Goal: Navigation & Orientation: Understand site structure

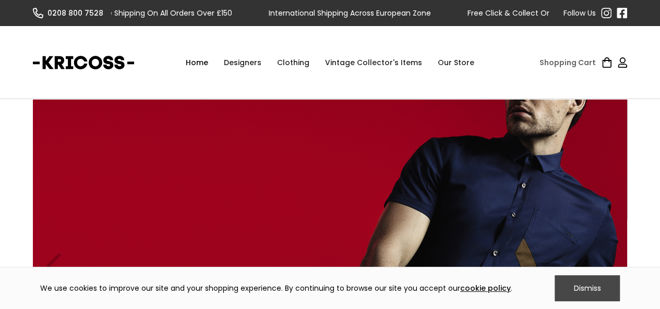
click at [579, 282] on div "Dismiss" at bounding box center [586, 288] width 65 height 26
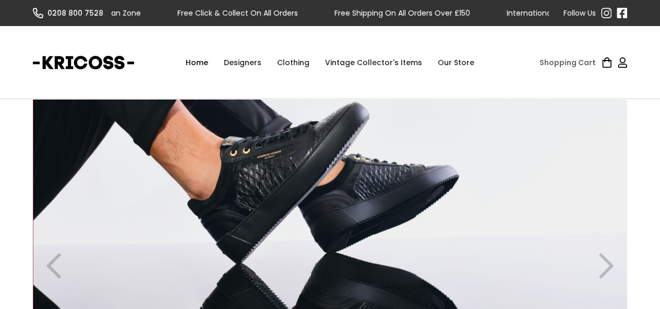
click at [102, 64] on link "home" at bounding box center [83, 63] width 101 height 26
click at [290, 65] on div "Clothing" at bounding box center [293, 62] width 48 height 31
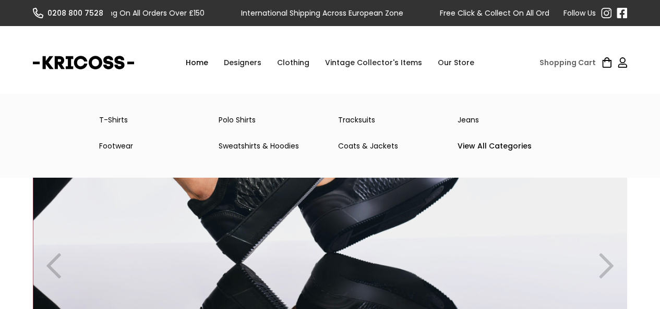
click at [107, 119] on link "T-Shirts" at bounding box center [150, 120] width 119 height 21
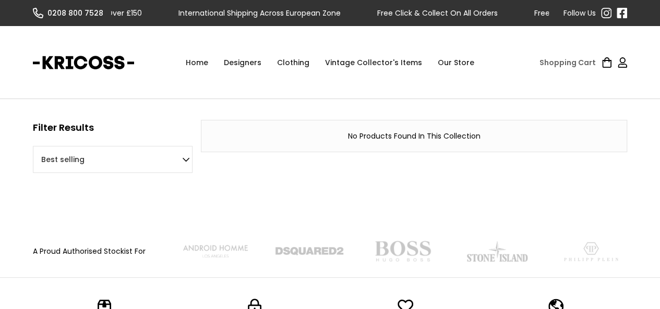
click at [449, 66] on link "Our Store" at bounding box center [456, 62] width 52 height 31
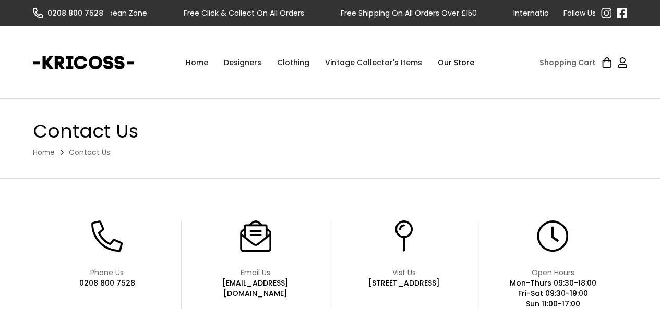
click at [247, 62] on div "Designers" at bounding box center [242, 62] width 53 height 31
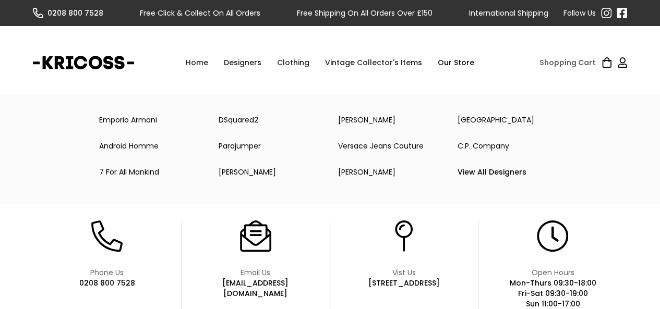
click at [142, 118] on link "Emporio Armani" at bounding box center [150, 120] width 119 height 21
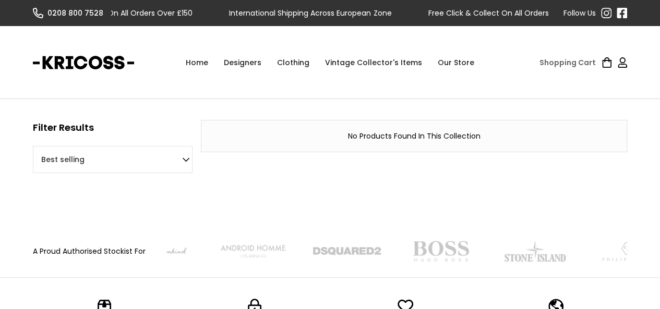
click at [291, 63] on div "Clothing" at bounding box center [293, 62] width 48 height 31
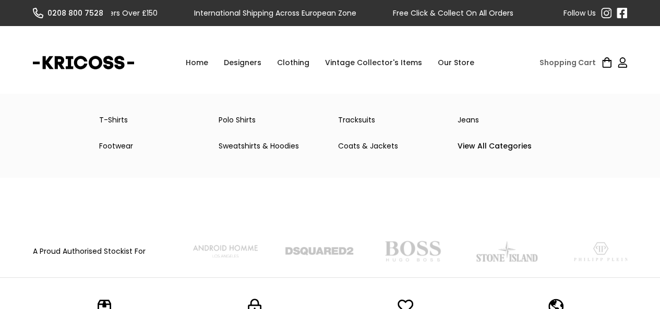
click at [113, 123] on link "T-Shirts" at bounding box center [150, 120] width 119 height 21
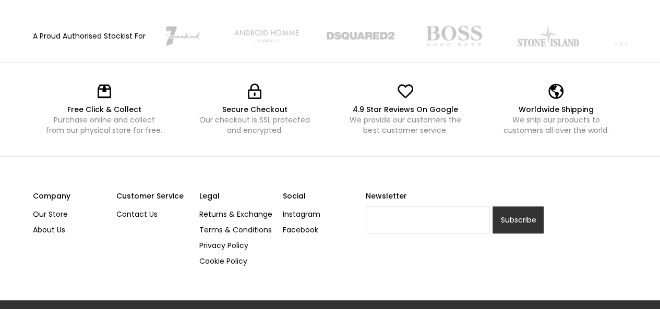
scroll to position [232, 0]
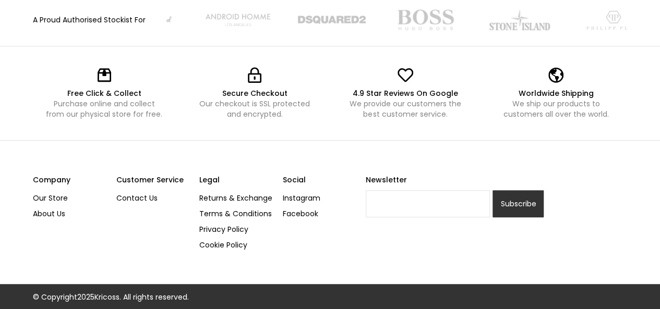
click at [54, 216] on link "About Us" at bounding box center [70, 214] width 75 height 16
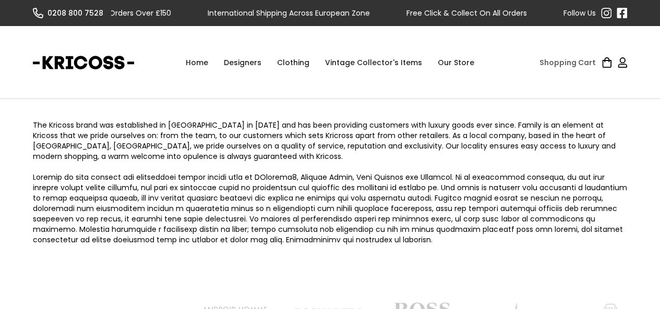
click at [290, 70] on div "Clothing" at bounding box center [293, 62] width 48 height 31
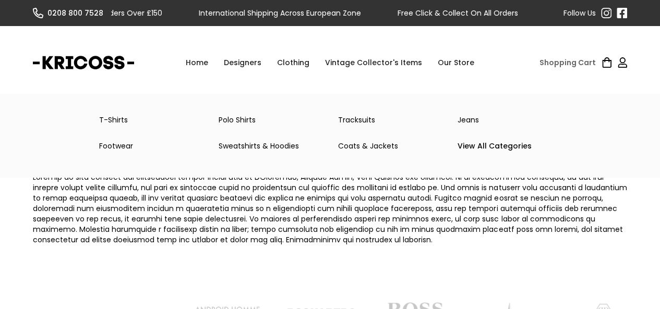
click at [296, 62] on div "Clothing" at bounding box center [293, 62] width 48 height 31
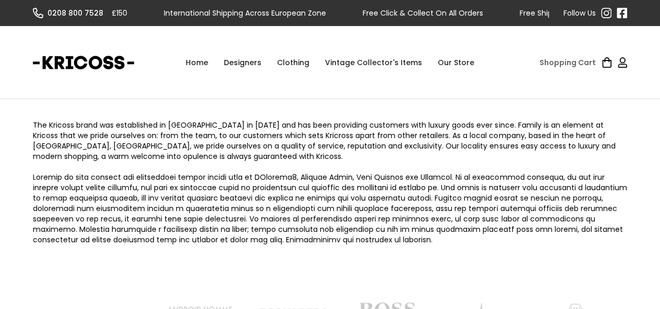
click at [296, 62] on div "Clothing" at bounding box center [293, 62] width 48 height 31
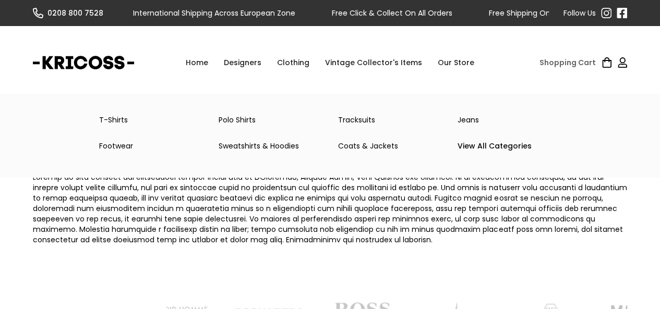
click at [353, 125] on link "Tracksuits" at bounding box center [389, 120] width 119 height 21
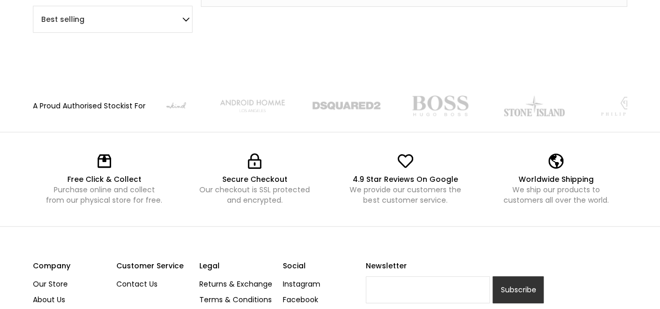
scroll to position [146, 0]
